Goal: Information Seeking & Learning: Learn about a topic

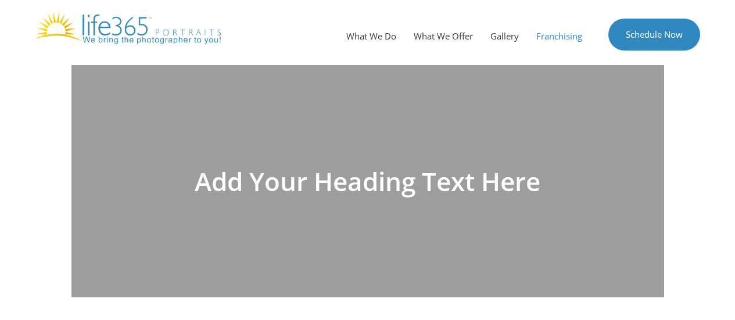
click at [548, 42] on link "Franchising" at bounding box center [558, 36] width 63 height 35
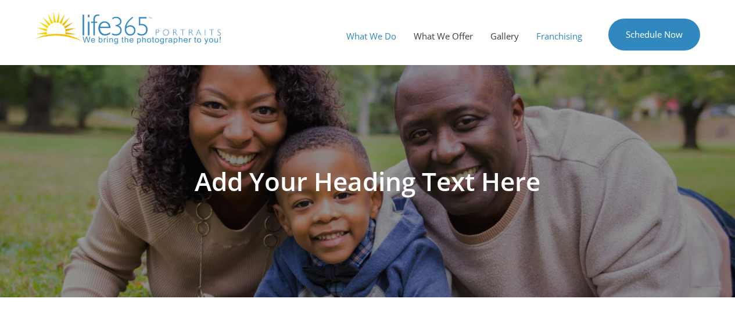
click at [342, 34] on link "What We Do" at bounding box center [370, 36] width 67 height 35
